Goal: Task Accomplishment & Management: Complete application form

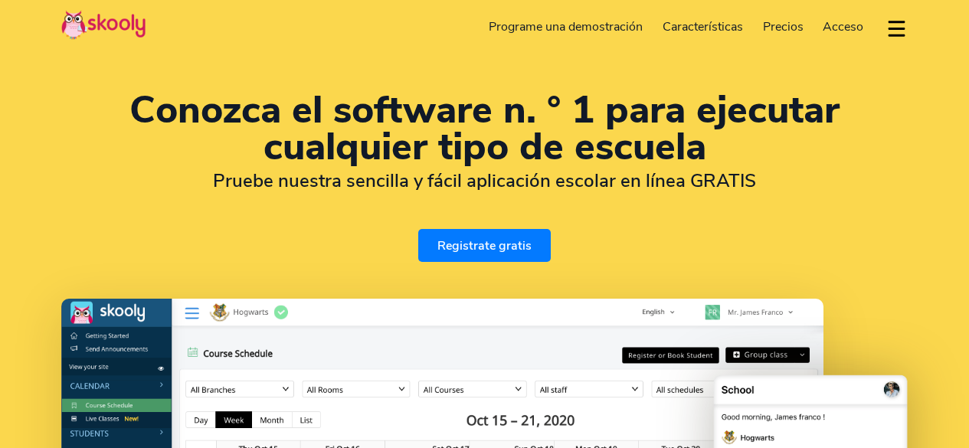
select select "es"
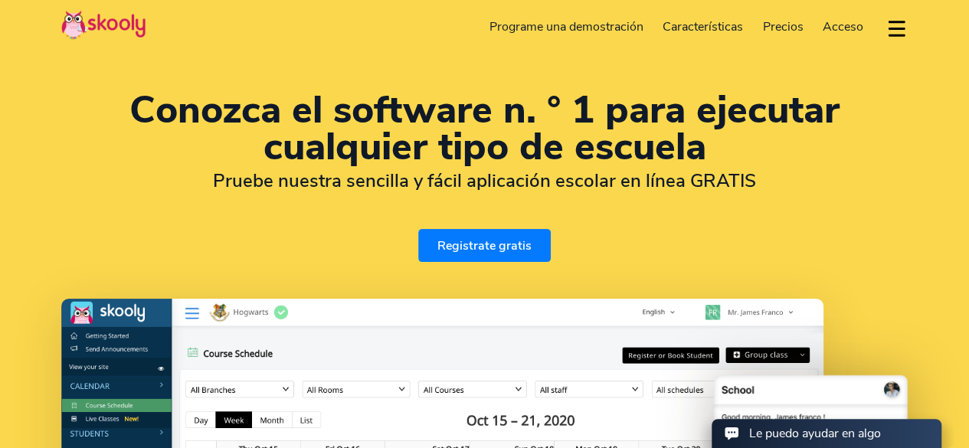
select select "502"
select select "[GEOGRAPHIC_DATA]"
select select "America/[GEOGRAPHIC_DATA]"
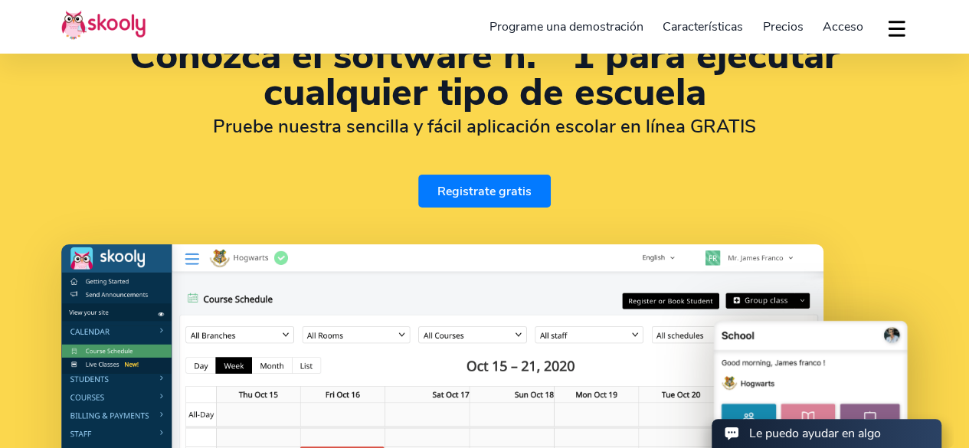
scroll to position [77, 0]
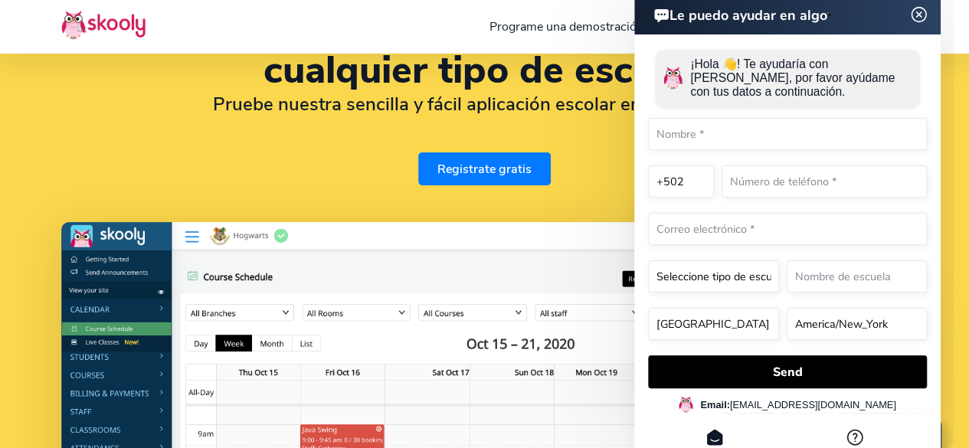
click at [267, 146] on div "Conozca el software n. ° 1 para ejecutar cualquier tipo de escuela Pruebe nuest…" at bounding box center [484, 100] width 847 height 170
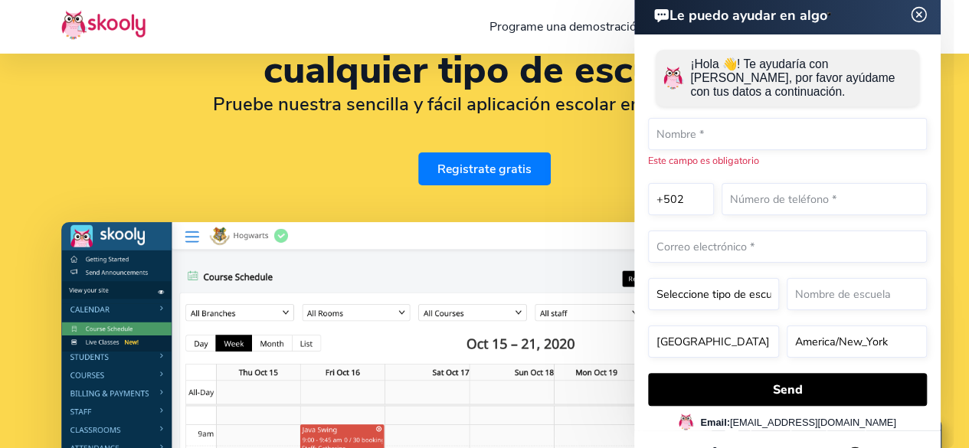
click at [924, 13] on img at bounding box center [919, 14] width 29 height 19
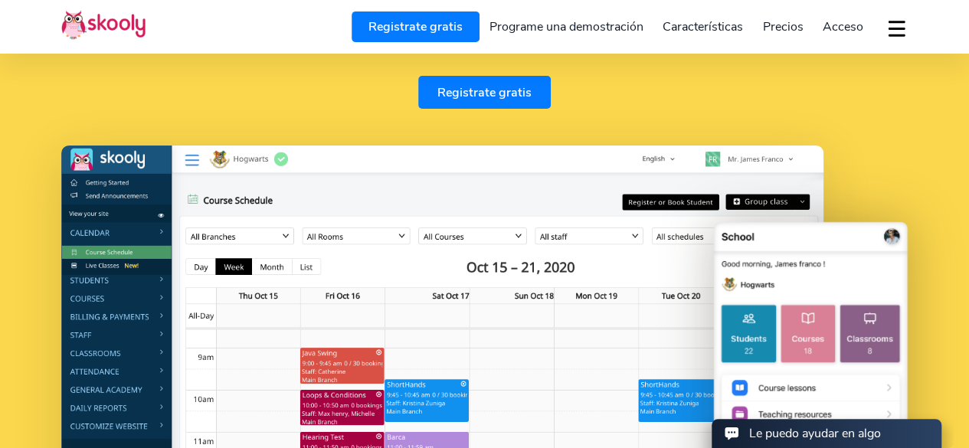
scroll to position [306, 0]
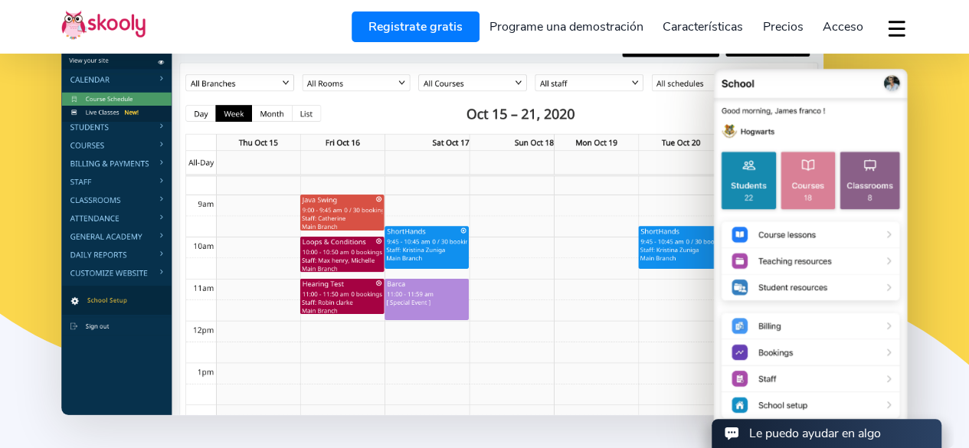
click at [89, 235] on img at bounding box center [442, 203] width 762 height 423
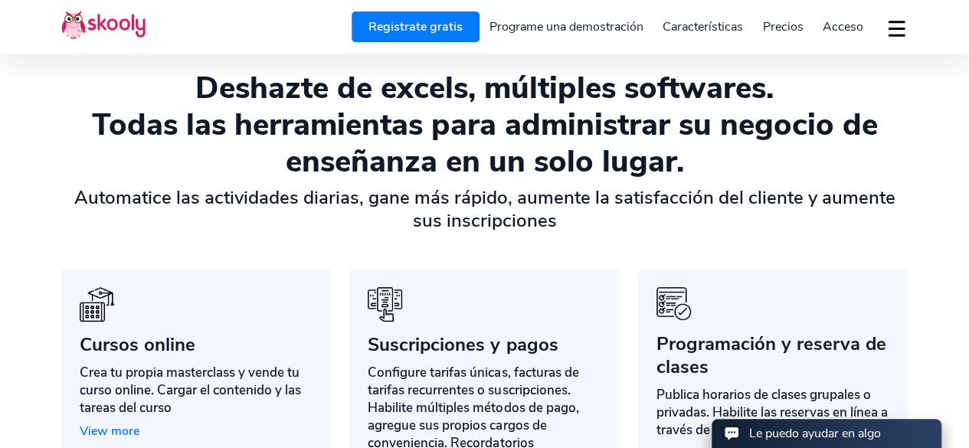
scroll to position [919, 0]
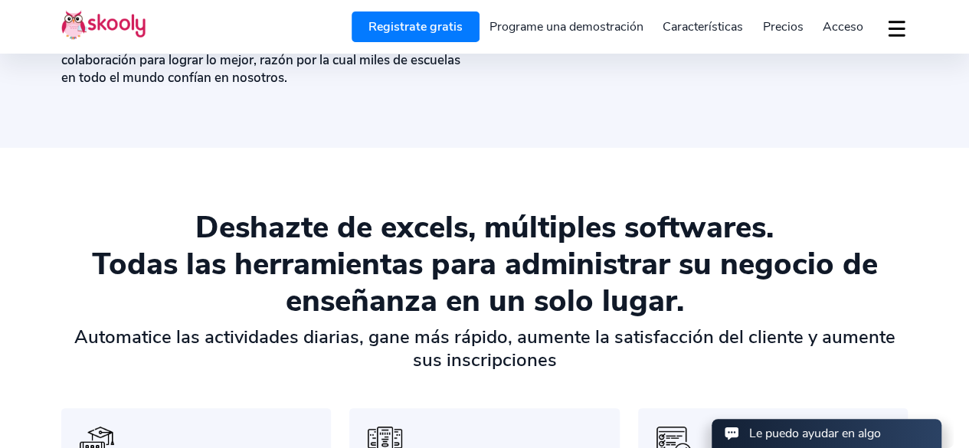
click at [887, 28] on button "dropdown menu" at bounding box center [897, 28] width 22 height 35
click at [555, 21] on link "Programe una demostración" at bounding box center [567, 27] width 174 height 25
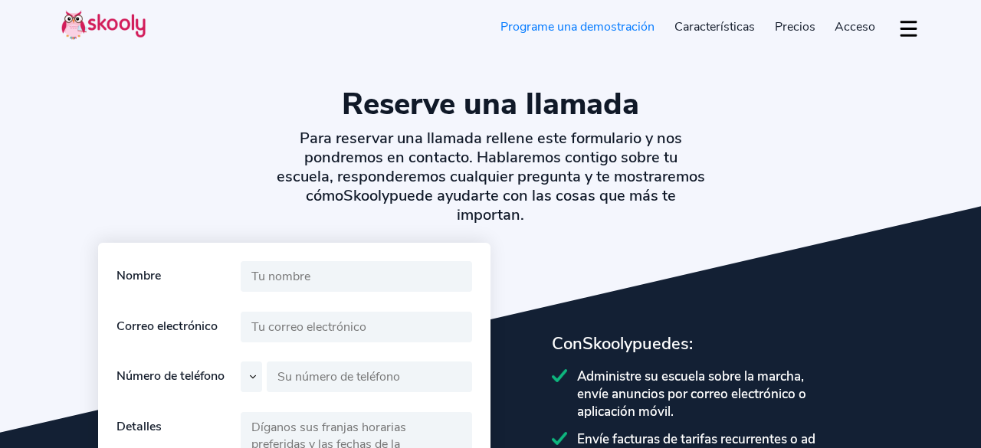
select select "es"
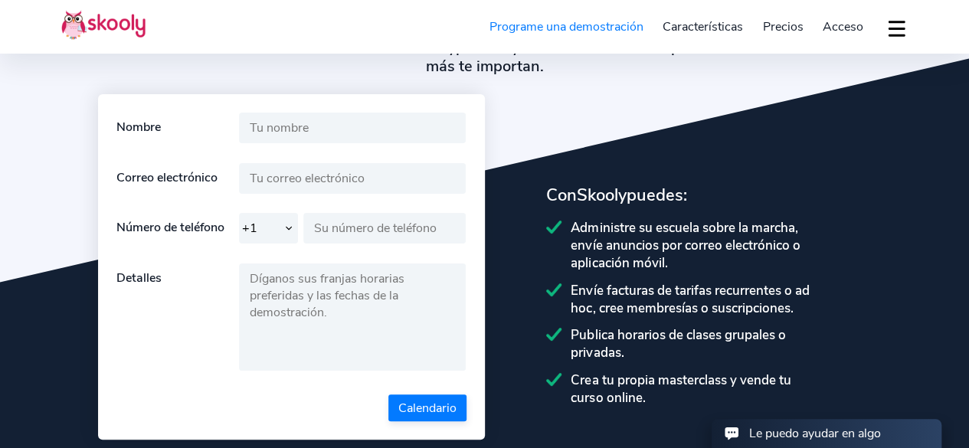
scroll to position [153, 0]
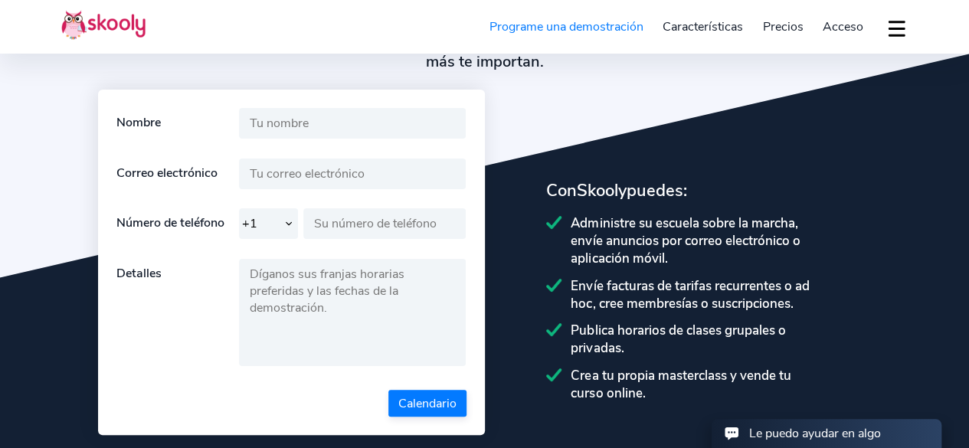
select select "502"
select select "[GEOGRAPHIC_DATA]"
select select "America/[GEOGRAPHIC_DATA]"
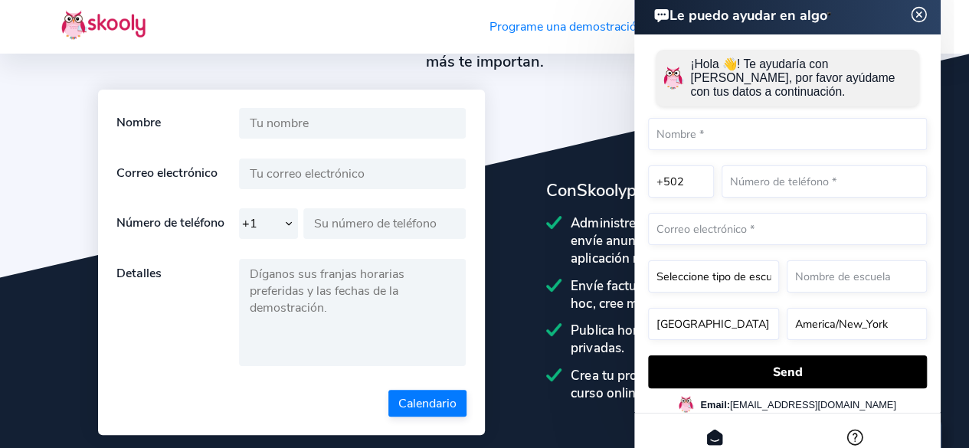
click at [917, 14] on img at bounding box center [919, 14] width 29 height 19
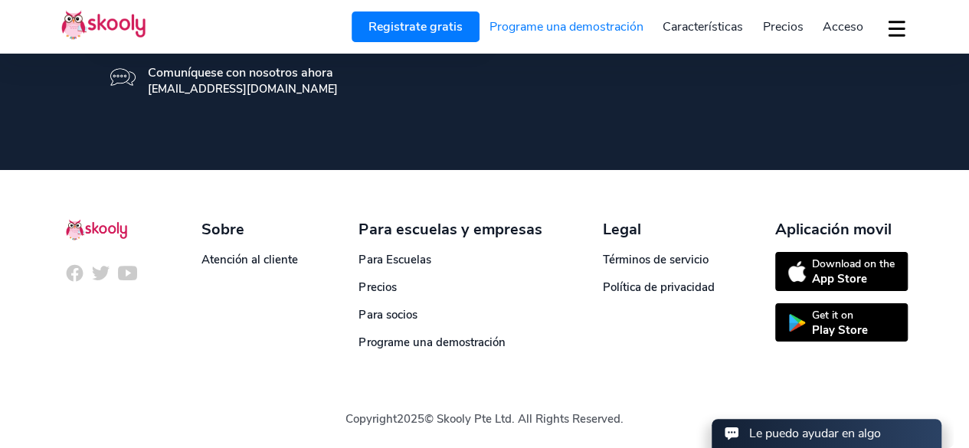
scroll to position [537, 0]
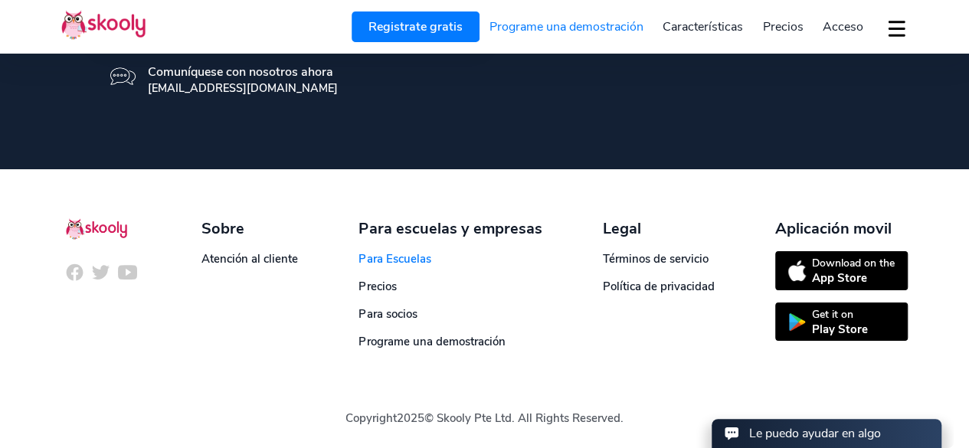
click at [412, 255] on link "Para Escuelas" at bounding box center [395, 258] width 72 height 15
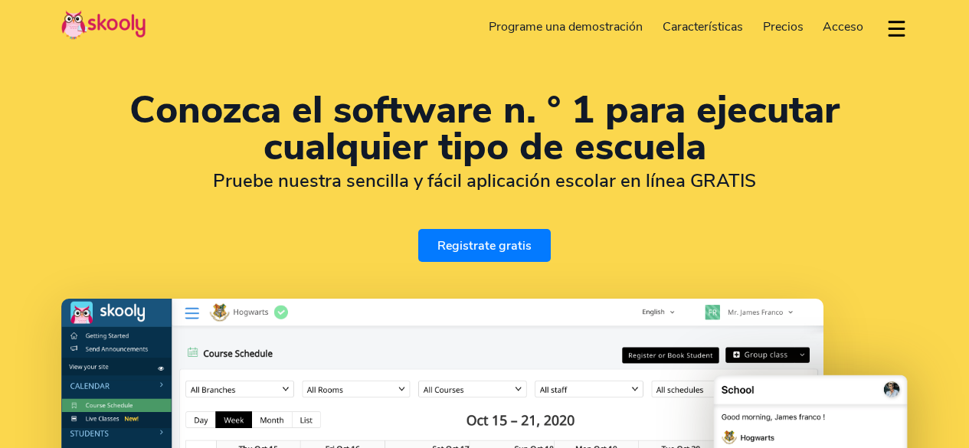
select select "es"
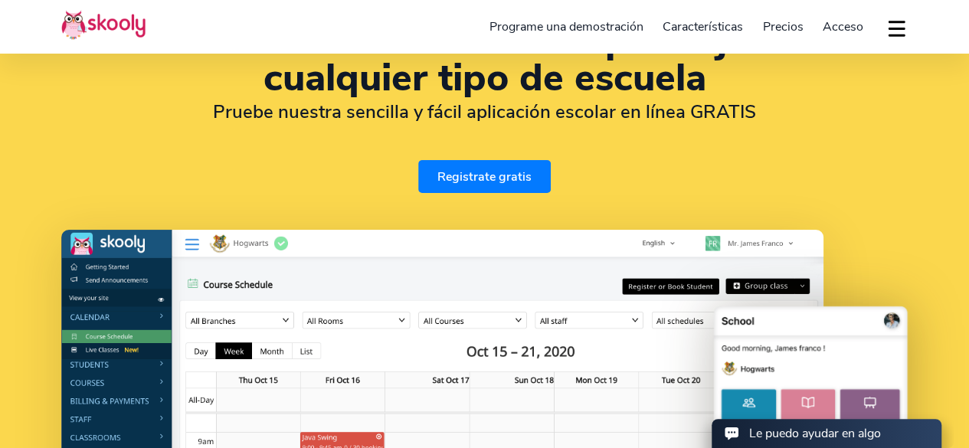
scroll to position [153, 0]
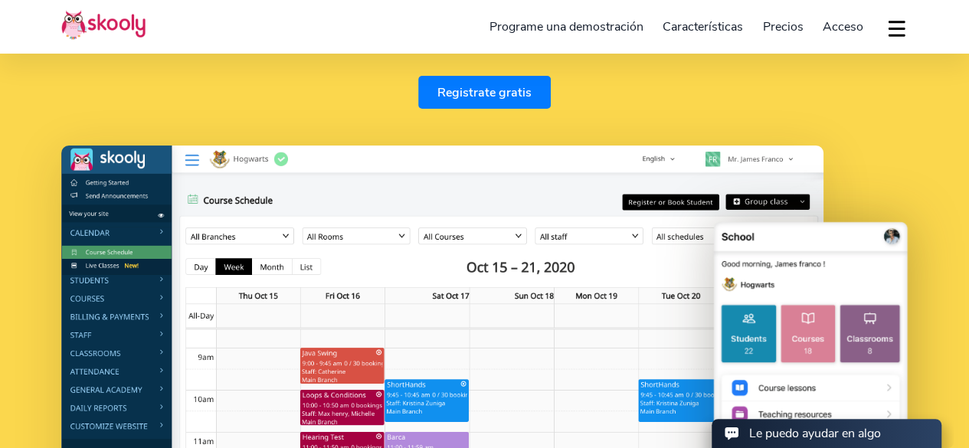
select select "502"
select select "[GEOGRAPHIC_DATA]"
select select "America/[GEOGRAPHIC_DATA]"
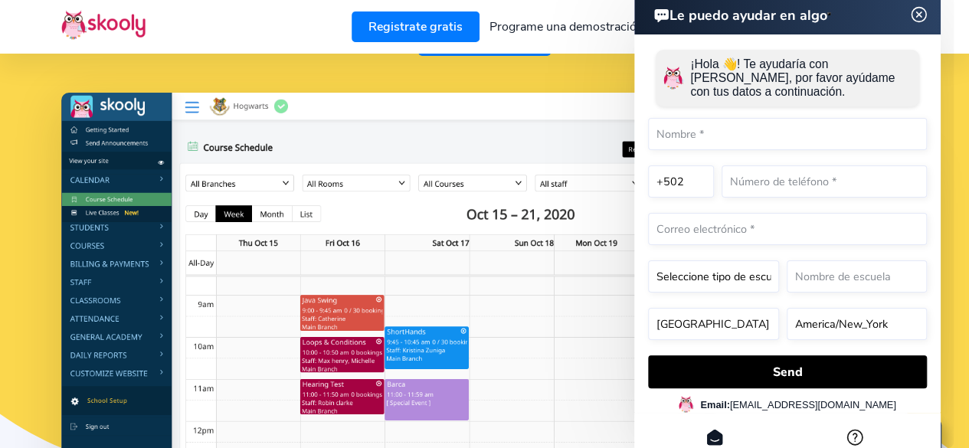
scroll to position [230, 0]
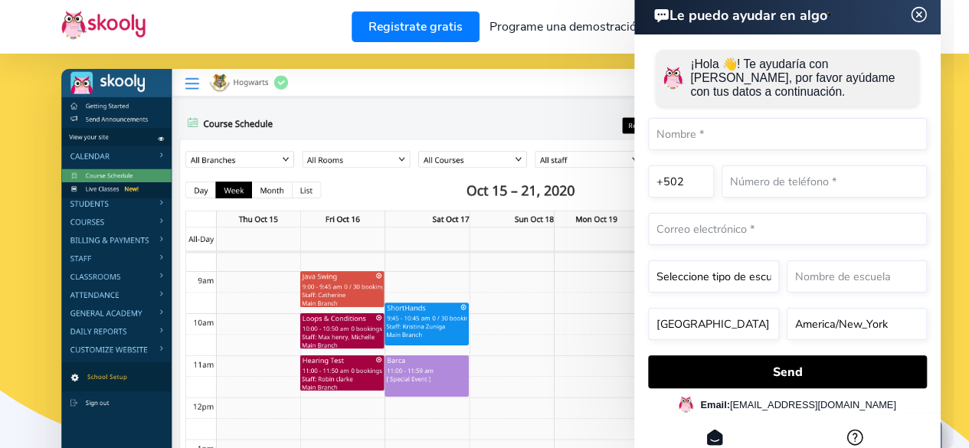
click at [919, 5] on img at bounding box center [919, 14] width 29 height 19
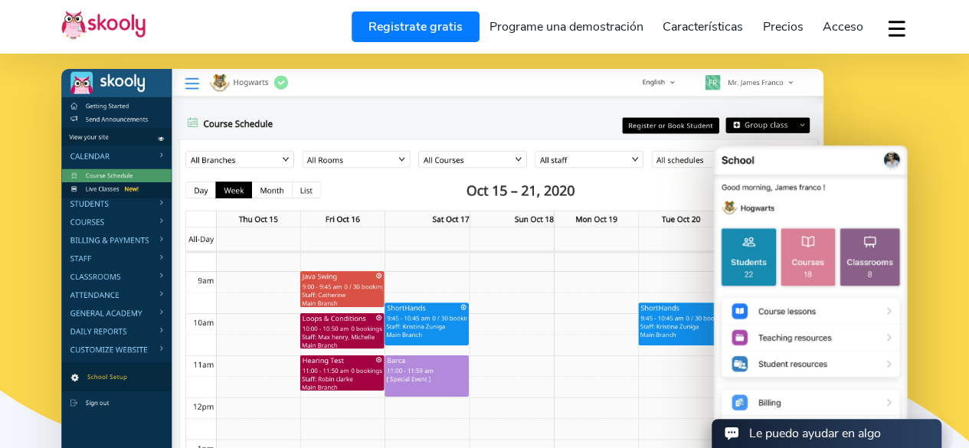
click at [778, 29] on span "Precios" at bounding box center [783, 26] width 41 height 17
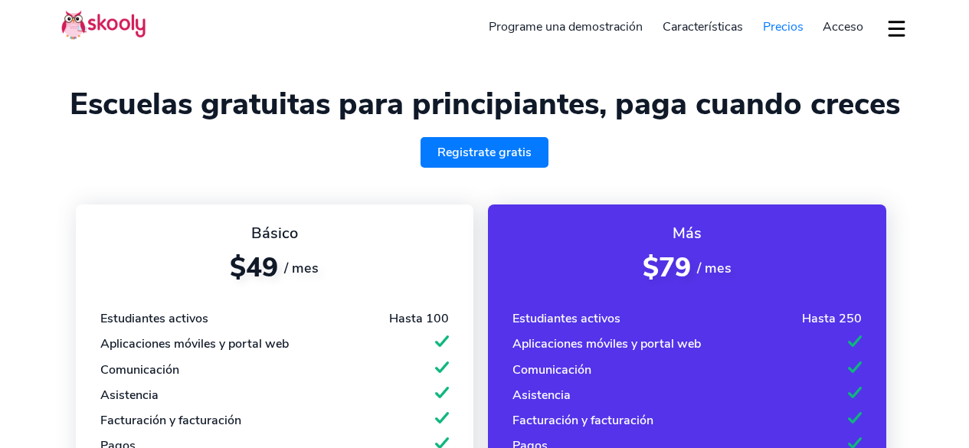
select select "es"
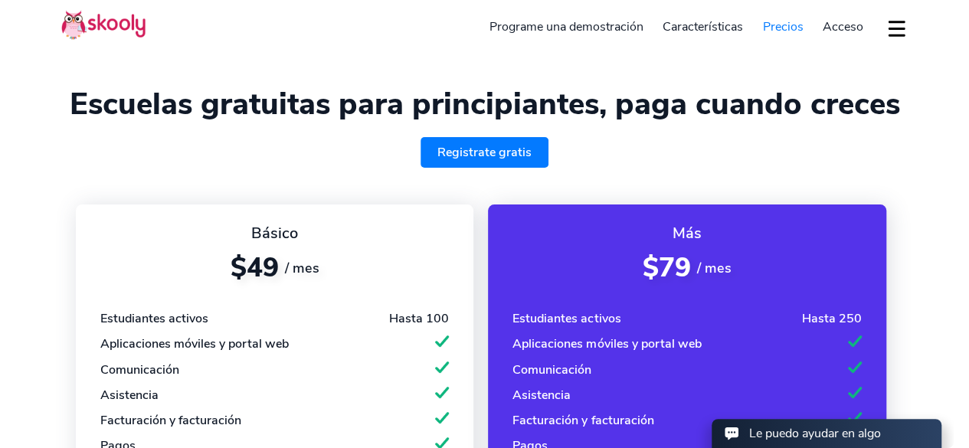
select select "502"
select select "[GEOGRAPHIC_DATA]"
select select "America/[GEOGRAPHIC_DATA]"
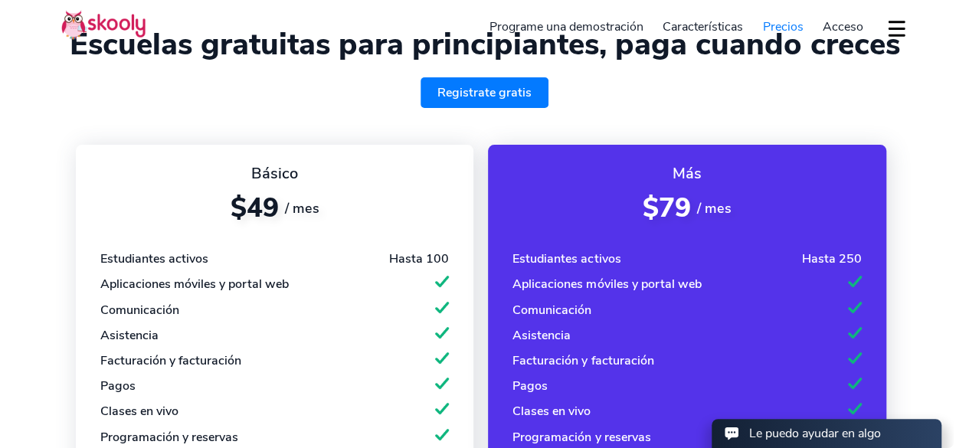
scroll to position [153, 0]
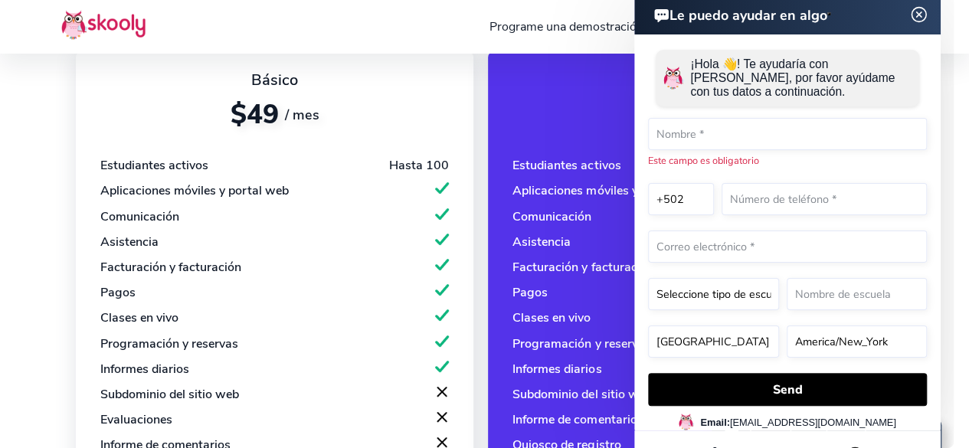
click at [913, 14] on img at bounding box center [919, 14] width 29 height 19
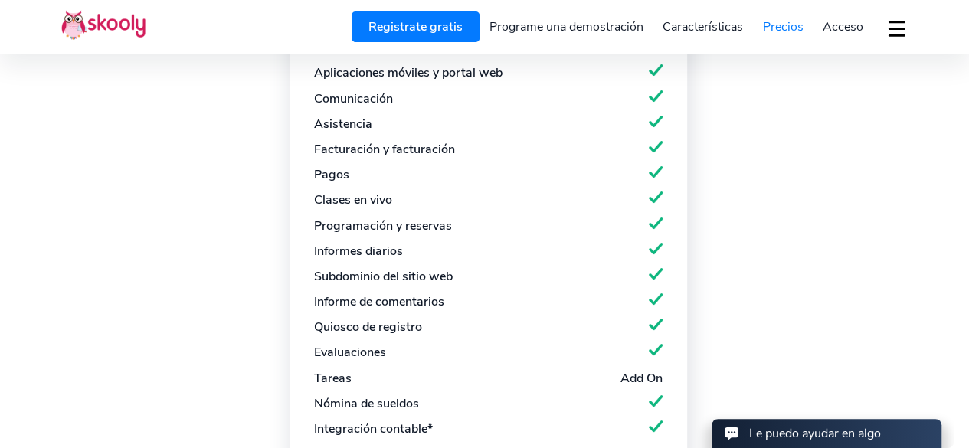
scroll to position [919, 0]
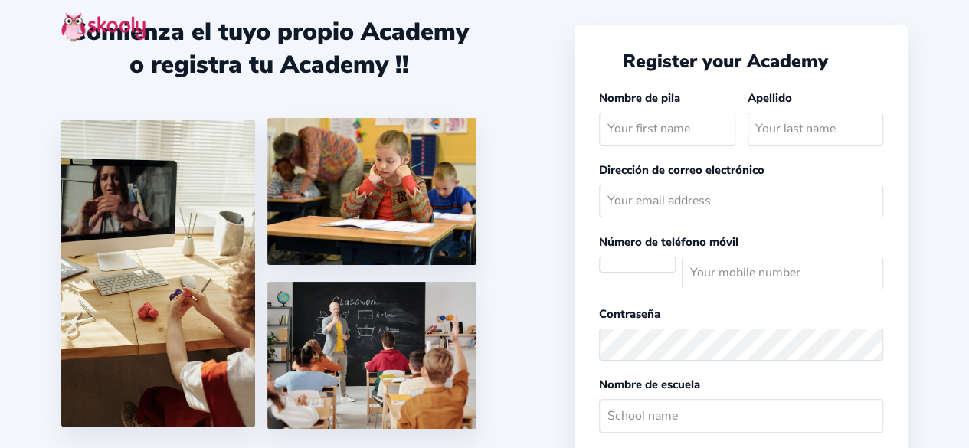
select select
select select "America/[GEOGRAPHIC_DATA]"
select select "GTQ Q"
select select "GT"
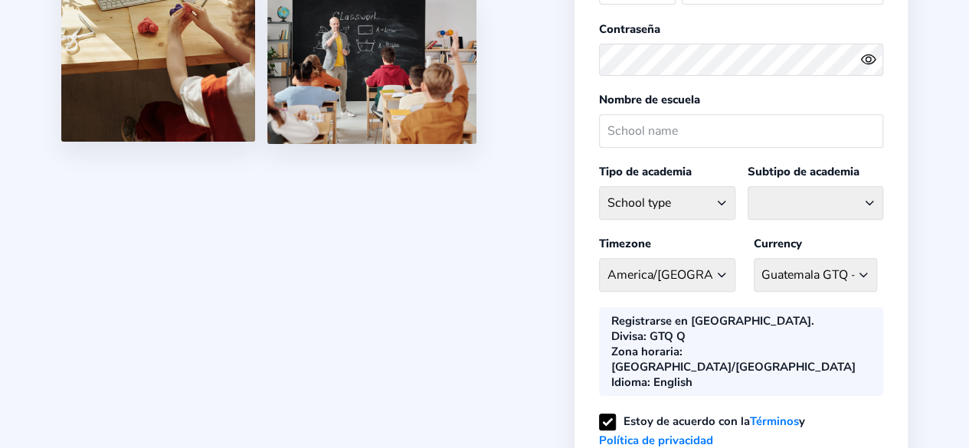
scroll to position [230, 0]
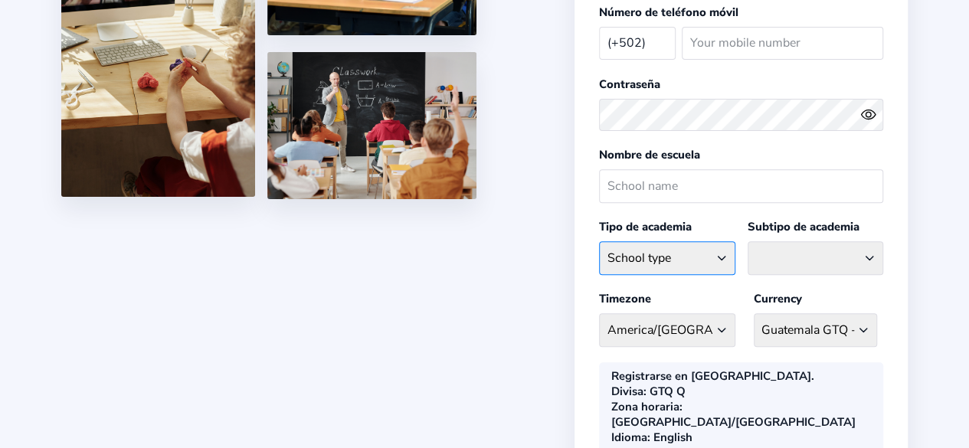
click at [627, 241] on select "School type Academic Afterschool Arts Dance Homeschool Language Martial Arts Mu…" at bounding box center [667, 257] width 136 height 33
